Goal: Register for event/course

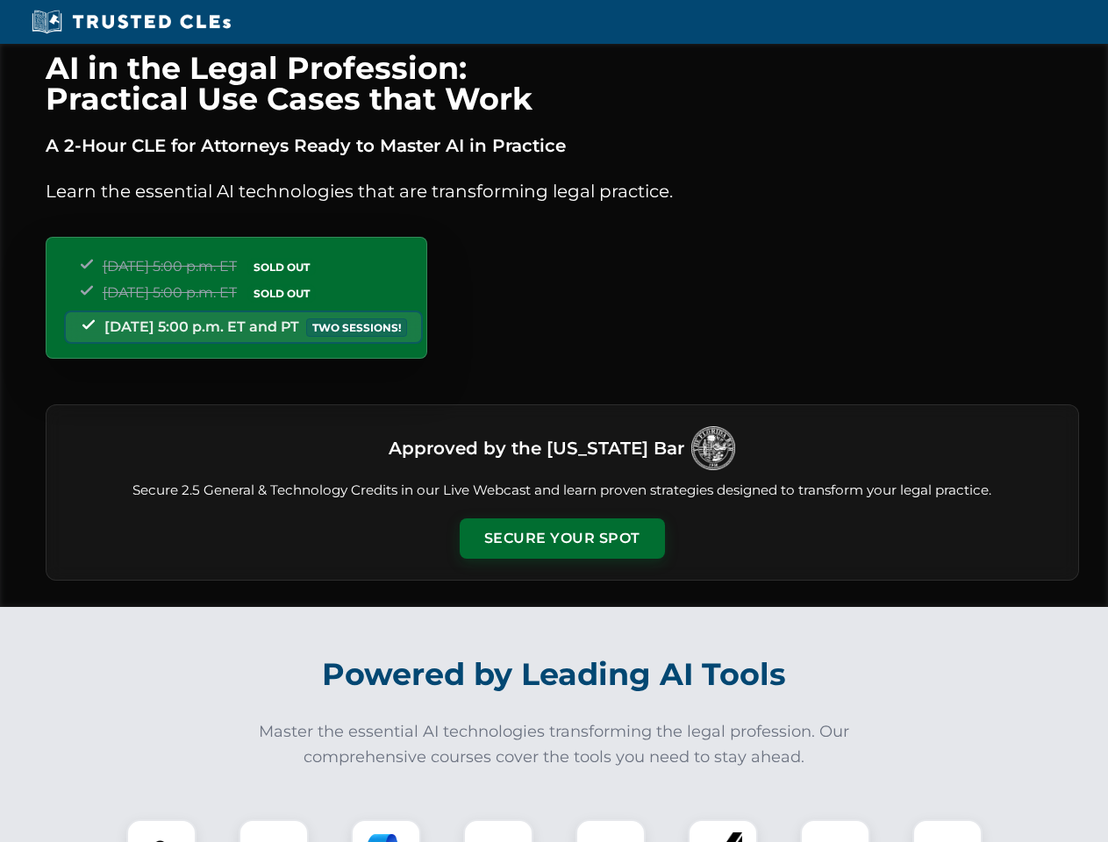
click at [562, 539] on button "Secure Your Spot" at bounding box center [562, 539] width 205 height 40
click at [161, 831] on img at bounding box center [161, 854] width 51 height 51
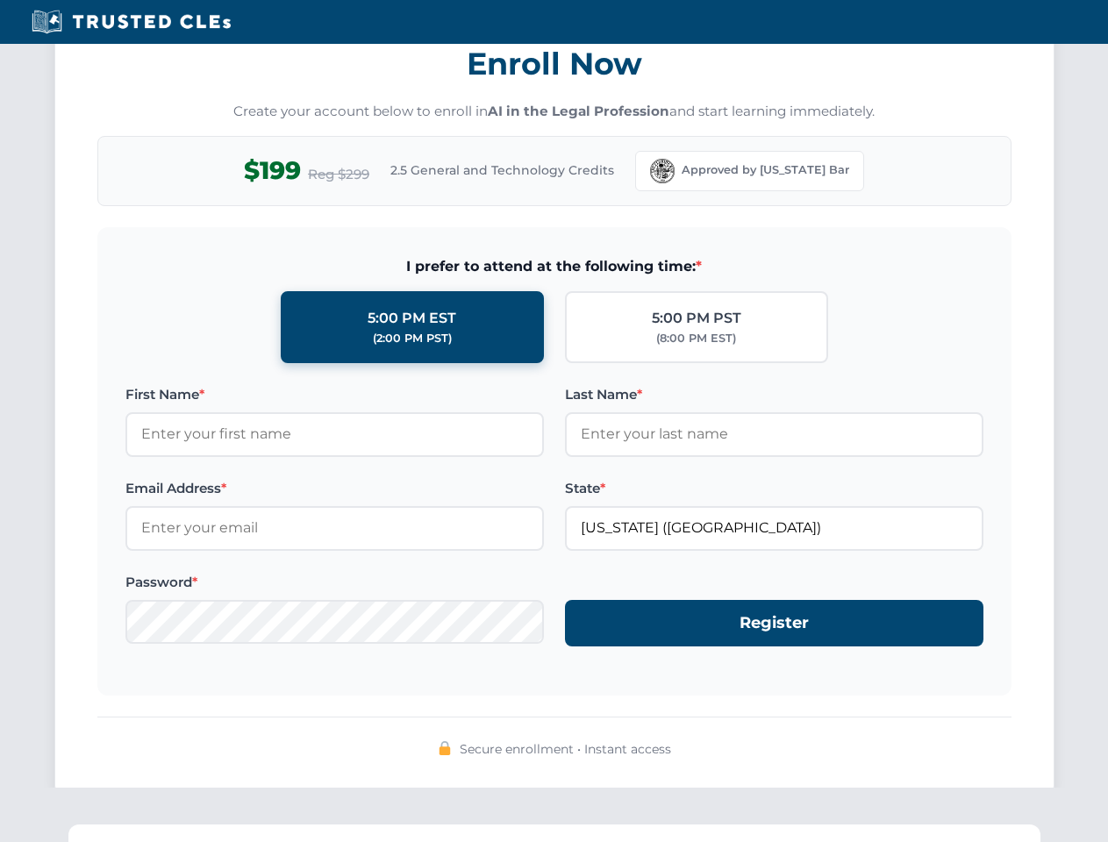
scroll to position [1723, 0]
